Goal: Complete application form

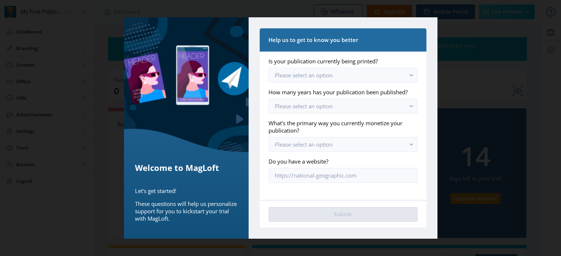
click at [480, 67] on div at bounding box center [280, 128] width 561 height 256
click at [341, 74] on button "Please select an option" at bounding box center [343, 75] width 149 height 15
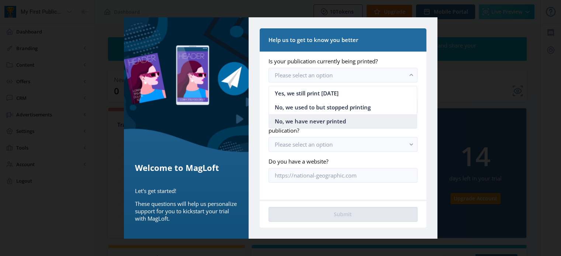
click at [330, 123] on span "No, we have never printed" at bounding box center [310, 121] width 71 height 9
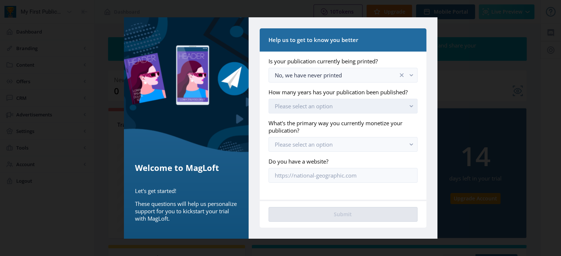
click at [316, 104] on span "Please select an option" at bounding box center [304, 106] width 58 height 7
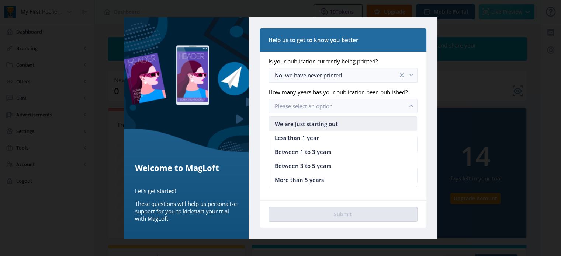
click at [311, 126] on span "We are just starting out" at bounding box center [306, 124] width 63 height 9
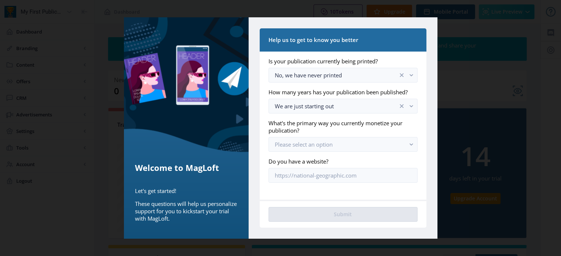
click at [310, 137] on app-form-field "What's the primary way you currently monetize your publication? Please select a…" at bounding box center [343, 136] width 149 height 32
click at [308, 141] on span "Please select an option" at bounding box center [304, 144] width 58 height 7
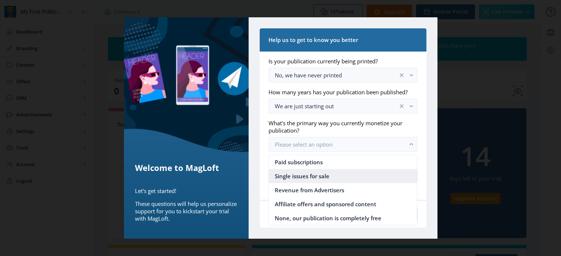
click at [310, 171] on nb-option "Single issues for sale" at bounding box center [343, 176] width 148 height 14
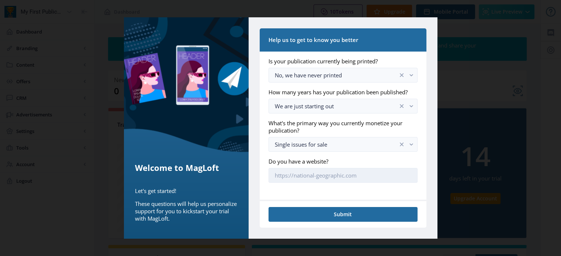
click at [310, 173] on input "Do you have a website?" at bounding box center [343, 175] width 149 height 15
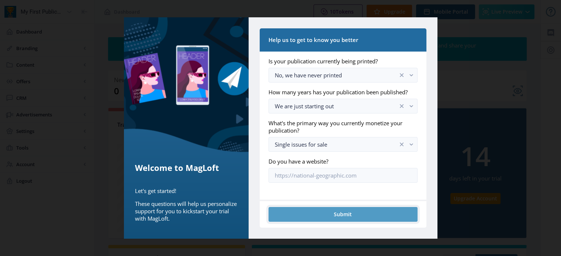
click at [337, 215] on button "Submit" at bounding box center [343, 214] width 149 height 15
